Goal: Task Accomplishment & Management: Use online tool/utility

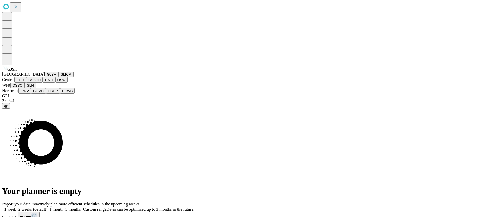
click at [43, 83] on button "GSACH" at bounding box center [34, 80] width 17 height 6
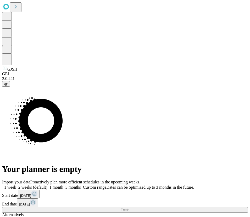
click at [129, 208] on span "Fetch" at bounding box center [125, 210] width 9 height 4
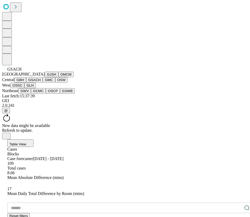
click at [45, 77] on button "GJSH" at bounding box center [52, 75] width 14 height 6
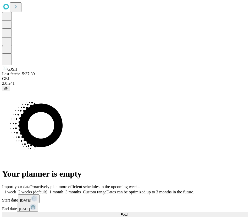
click at [106, 189] on span "Custom range" at bounding box center [94, 191] width 23 height 4
click at [40, 194] on button "[DATE]" at bounding box center [28, 198] width 21 height 9
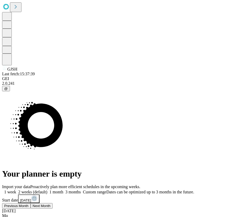
scroll to position [16, 0]
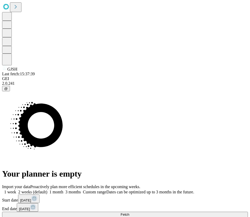
click at [30, 207] on span "[DATE]" at bounding box center [24, 209] width 11 height 4
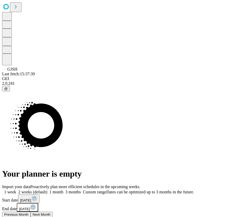
click at [31, 211] on button "Previous Month" at bounding box center [16, 214] width 29 height 6
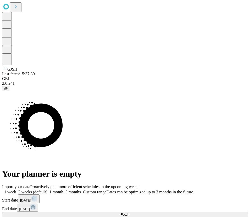
scroll to position [3, 0]
click at [207, 211] on button "Fetch" at bounding box center [125, 214] width 246 height 6
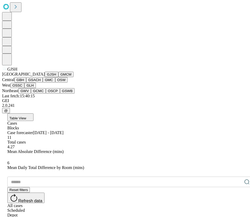
scroll to position [111, 0]
click at [25, 88] on button "OSSC" at bounding box center [17, 86] width 14 height 6
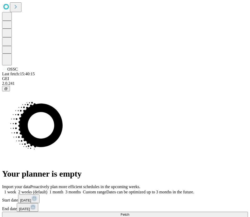
click at [106, 189] on span "Custom range" at bounding box center [94, 191] width 23 height 4
click at [31, 198] on span "[DATE]" at bounding box center [25, 200] width 11 height 4
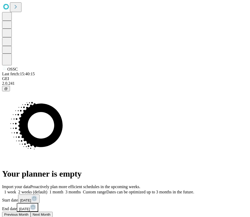
click at [31, 211] on button "Previous Month" at bounding box center [16, 214] width 29 height 6
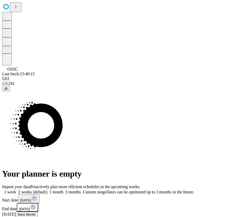
scroll to position [3, 0]
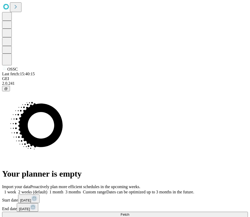
click at [203, 184] on div "Import your data Proactively plan more efficient schedules in the upcoming week…" at bounding box center [125, 210] width 246 height 53
click at [204, 211] on button "Fetch" at bounding box center [125, 214] width 246 height 6
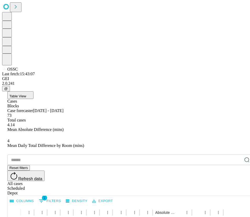
click at [34, 91] on button "Table View" at bounding box center [20, 95] width 26 height 8
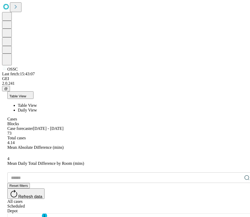
click at [37, 103] on span "Table View" at bounding box center [27, 105] width 19 height 4
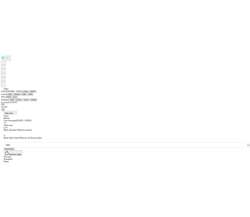
scroll to position [61, 0]
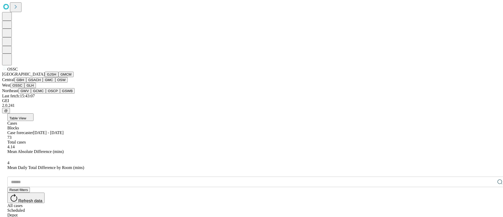
click at [25, 88] on button "OSSC" at bounding box center [17, 86] width 14 height 6
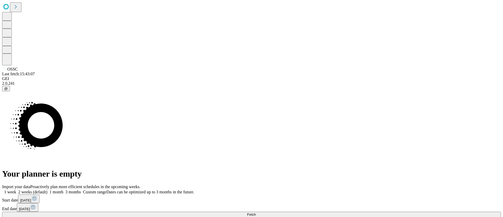
click at [367, 189] on div "1 week 2 weeks (default) 1 month 3 months Custom range Dates can be optimized u…" at bounding box center [251, 200] width 499 height 23
click at [81, 189] on span "3 months" at bounding box center [73, 191] width 15 height 4
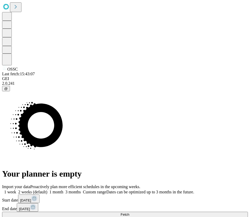
click at [216, 211] on button "Fetch" at bounding box center [125, 214] width 246 height 6
click at [40, 194] on button "[DATE]" at bounding box center [28, 198] width 21 height 9
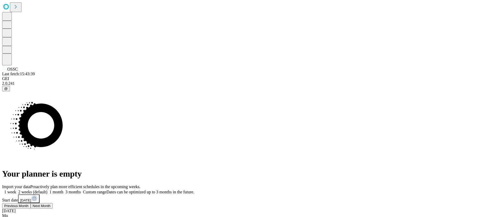
click at [53, 203] on button "Next Month" at bounding box center [42, 206] width 22 height 6
click at [66, 203] on button "Next Month" at bounding box center [55, 206] width 22 height 6
click at [24, 211] on button "Next Month" at bounding box center [13, 214] width 22 height 6
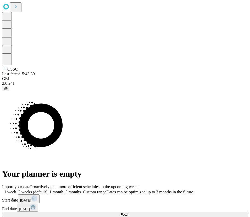
click at [208, 211] on button "Fetch" at bounding box center [125, 214] width 246 height 6
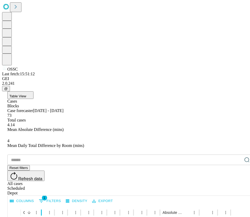
drag, startPoint x: 52, startPoint y: 107, endPoint x: 59, endPoint y: 109, distance: 7.5
click at [43, 205] on div at bounding box center [41, 212] width 3 height 15
